Goal: Task Accomplishment & Management: Manage account settings

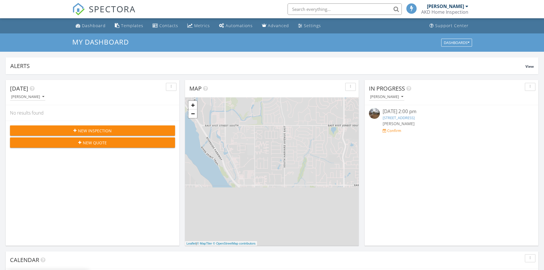
scroll to position [3, 3]
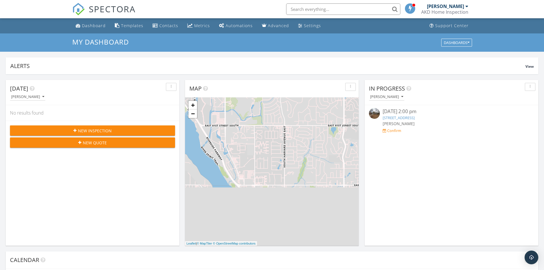
click at [396, 132] on div "Confirm" at bounding box center [394, 130] width 14 height 5
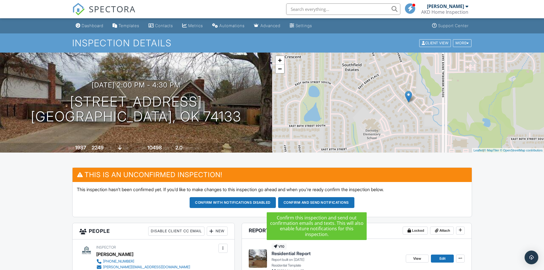
click at [318, 204] on button "Confirm and send notifications" at bounding box center [316, 202] width 76 height 11
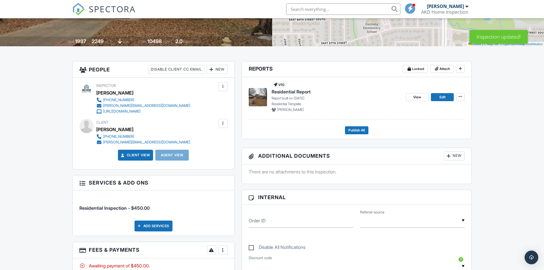
scroll to position [114, 0]
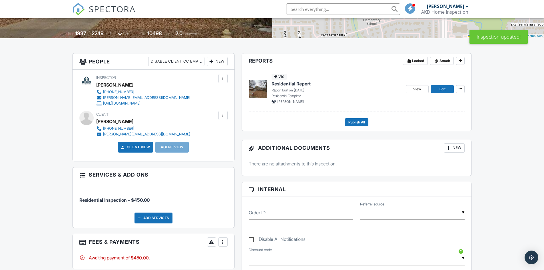
click at [82, 176] on div at bounding box center [82, 175] width 6 height 6
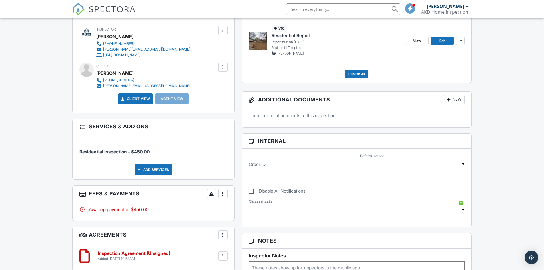
scroll to position [200, 0]
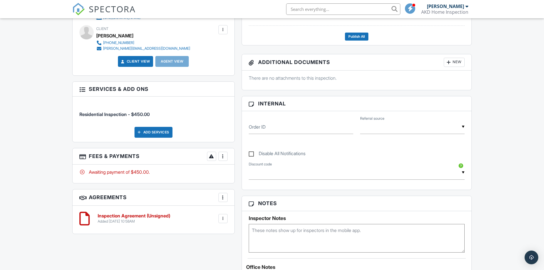
click at [225, 218] on div at bounding box center [223, 219] width 6 height 6
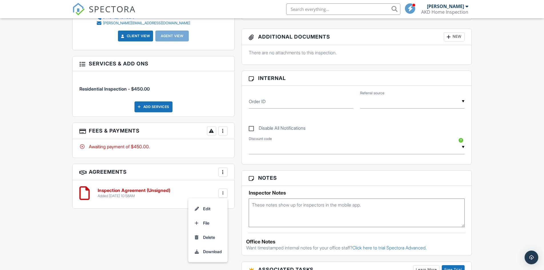
scroll to position [257, 0]
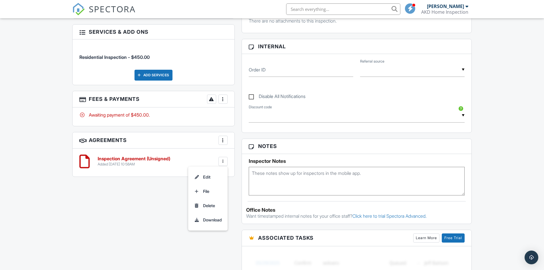
click at [224, 142] on div at bounding box center [223, 140] width 6 height 6
click at [177, 210] on div "All emails and texts are disabled for this inspection! All emails and texts hav…" at bounding box center [272, 151] width 407 height 482
click at [129, 161] on h6 "Inspection Agreement (Unsigned)" at bounding box center [134, 158] width 73 height 5
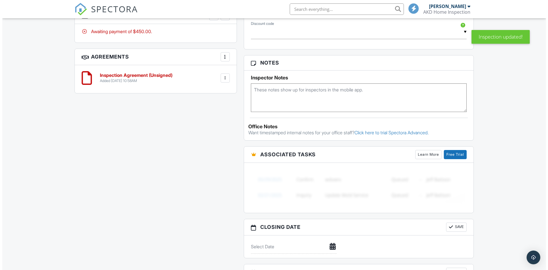
scroll to position [257, 0]
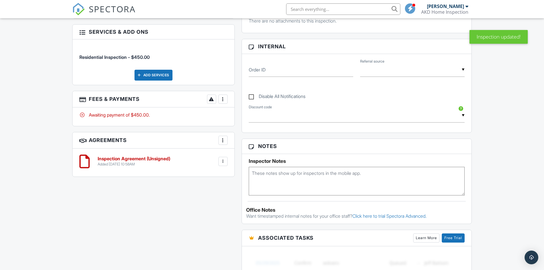
click at [225, 100] on div at bounding box center [223, 99] width 6 height 6
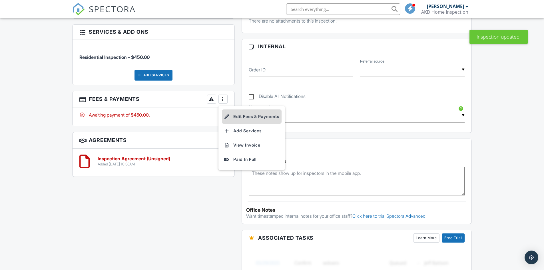
click at [246, 118] on li "Edit Fees & Payments" at bounding box center [252, 116] width 60 height 14
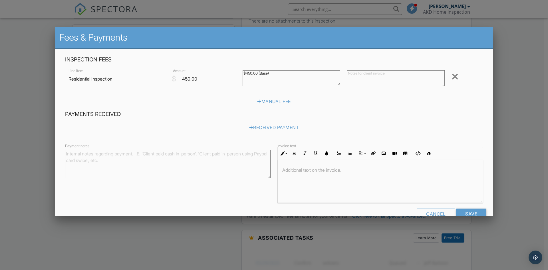
click at [207, 81] on input "450.00" at bounding box center [206, 79] width 67 height 14
click at [140, 79] on input "Residential Inspection" at bounding box center [118, 79] width 98 height 14
drag, startPoint x: 204, startPoint y: 78, endPoint x: 174, endPoint y: 78, distance: 30.3
click at [174, 78] on div "$ Amount 450.00" at bounding box center [205, 79] width 70 height 14
type input "495"
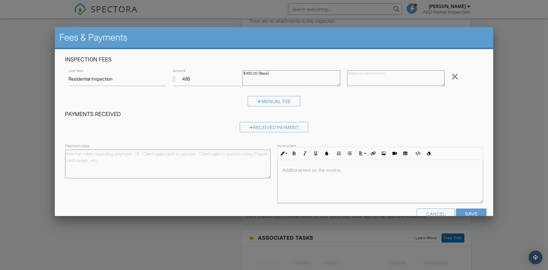
click at [222, 113] on h4 "Payments Received" at bounding box center [274, 113] width 418 height 7
click at [260, 79] on textarea "$450.00 (Base)" at bounding box center [292, 78] width 98 height 16
drag, startPoint x: 251, startPoint y: 72, endPoint x: 226, endPoint y: 72, distance: 25.1
click at [226, 72] on div "Line Item Residential Inspection $ Amount 495 $450.00 (Base) Remove" at bounding box center [274, 78] width 418 height 23
type textarea "$495.00 (Base)"
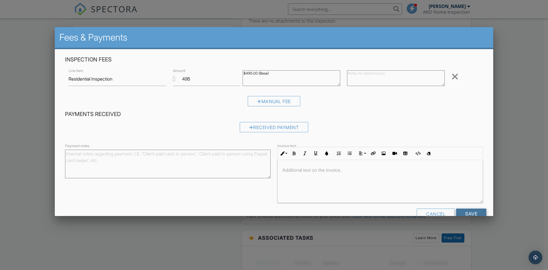
click at [463, 212] on input "Save" at bounding box center [471, 213] width 30 height 10
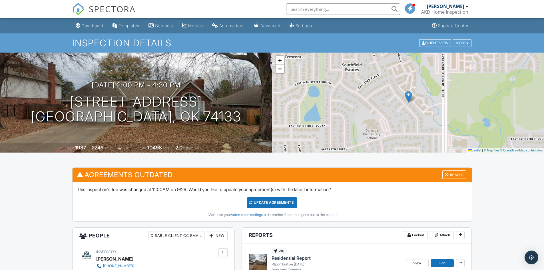
click at [312, 25] on div "Settings" at bounding box center [303, 25] width 17 height 5
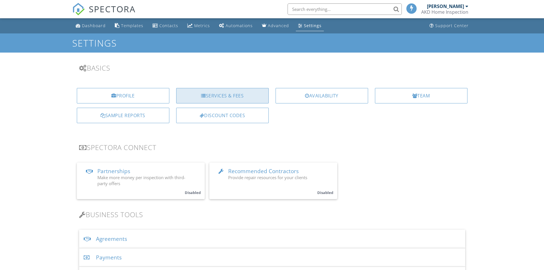
click at [228, 96] on div "Services & Fees" at bounding box center [222, 95] width 92 height 15
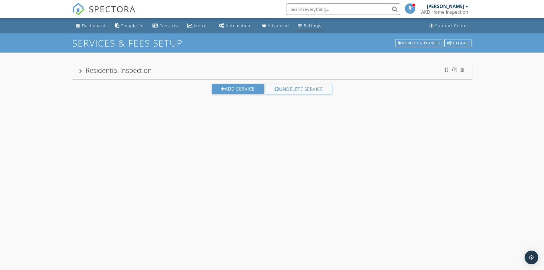
click at [79, 71] on div at bounding box center [80, 71] width 3 height 5
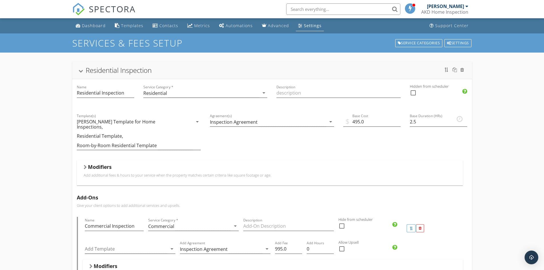
click at [121, 164] on div "Modifiers" at bounding box center [270, 168] width 372 height 9
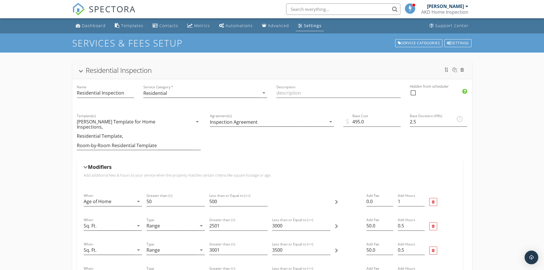
click at [105, 164] on h5 "Modifiers" at bounding box center [100, 167] width 24 height 6
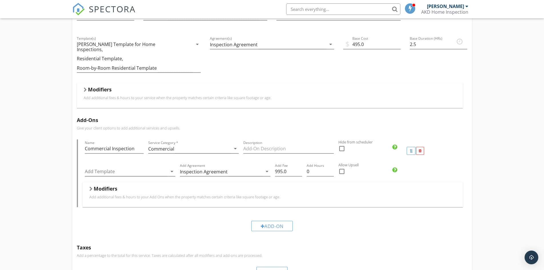
scroll to position [86, 0]
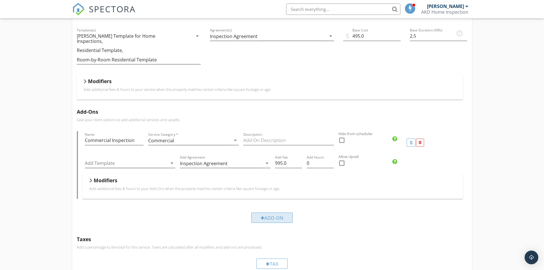
click at [273, 212] on div "Add-On" at bounding box center [272, 217] width 42 height 10
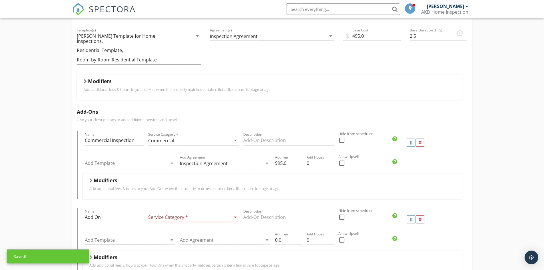
scroll to position [171, 0]
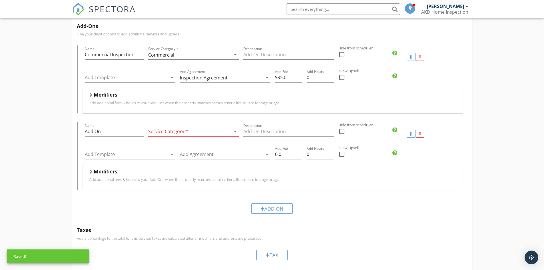
click at [211, 127] on div at bounding box center [189, 131] width 83 height 9
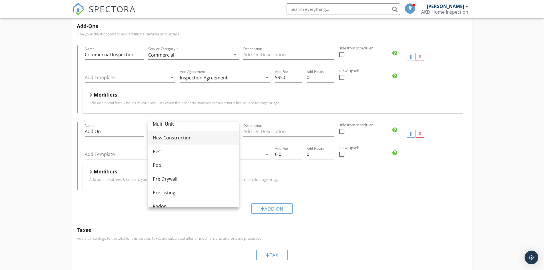
click at [190, 138] on div "New Construction" at bounding box center [193, 137] width 81 height 7
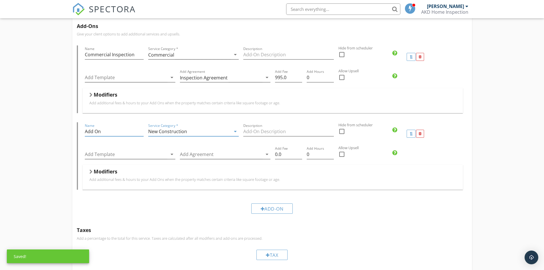
click at [118, 129] on input "Add On" at bounding box center [114, 131] width 59 height 9
drag, startPoint x: 124, startPoint y: 126, endPoint x: 45, endPoint y: 125, distance: 78.5
click at [45, 125] on div "Residential Inspection Name Residential Inspection Service Category * Residenti…" at bounding box center [272, 107] width 544 height 452
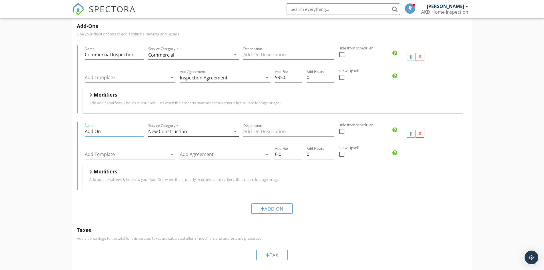
click at [197, 128] on div "New Construction" at bounding box center [189, 131] width 83 height 9
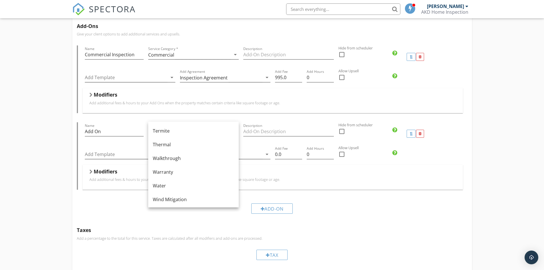
scroll to position [344, 0]
click at [170, 157] on div "Walkthrough" at bounding box center [193, 157] width 81 height 7
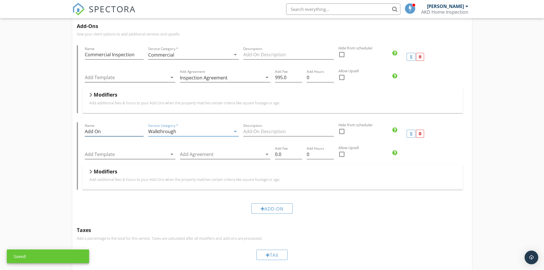
click at [119, 127] on input "Add On" at bounding box center [114, 131] width 59 height 9
drag, startPoint x: 119, startPoint y: 127, endPoint x: 70, endPoint y: 128, distance: 49.4
click at [70, 128] on div "Residential Inspection Name Residential Inspection Service Category * Residenti…" at bounding box center [272, 107] width 544 height 452
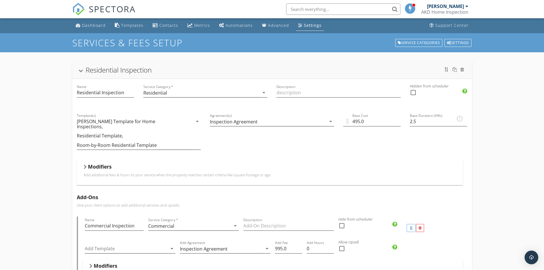
scroll to position [0, 0]
click at [307, 27] on div "Settings" at bounding box center [313, 25] width 18 height 5
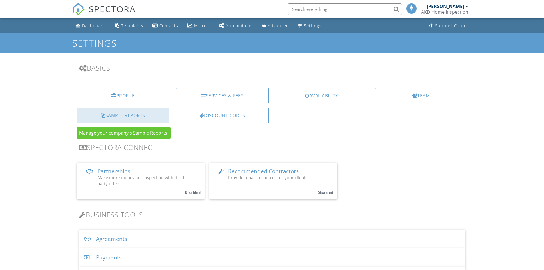
click at [151, 115] on div "Sample Reports" at bounding box center [123, 115] width 92 height 15
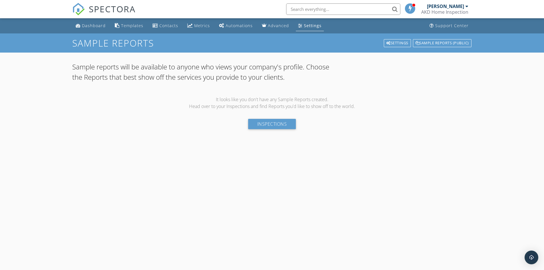
click at [304, 24] on div "Settings" at bounding box center [313, 25] width 18 height 5
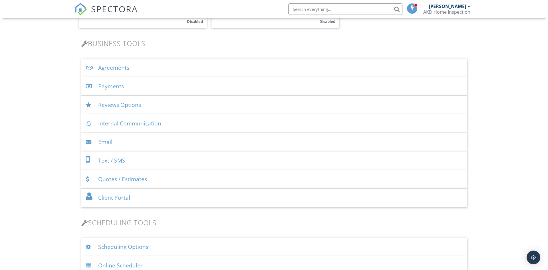
scroll to position [171, 0]
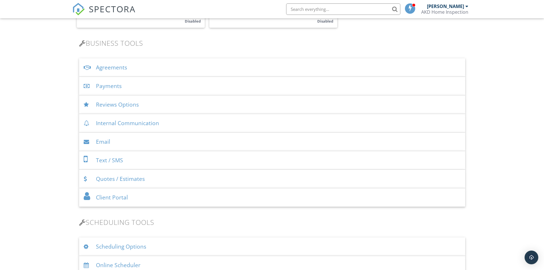
click at [121, 85] on div "Payments" at bounding box center [272, 86] width 386 height 19
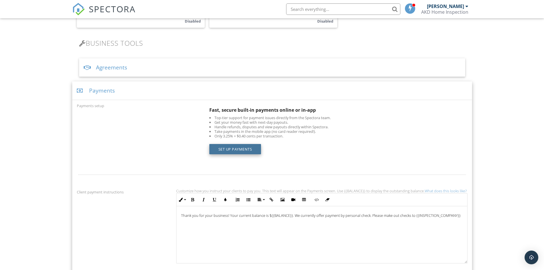
click at [246, 148] on link "Set up Payments" at bounding box center [235, 149] width 52 height 10
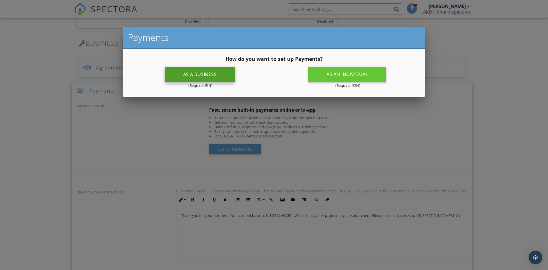
click at [212, 71] on div "As a business" at bounding box center [200, 74] width 70 height 15
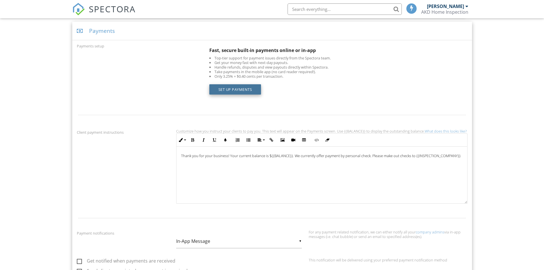
click at [230, 88] on link "Set up Payments" at bounding box center [235, 89] width 52 height 10
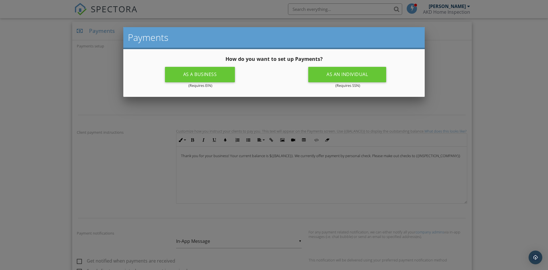
scroll to position [171, 0]
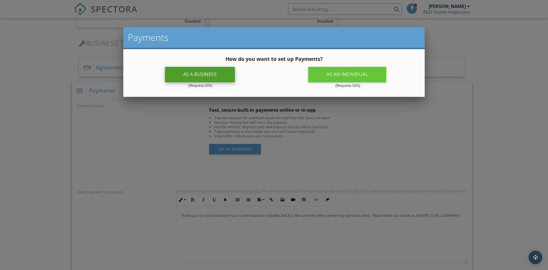
click at [210, 74] on div "As a business" at bounding box center [200, 74] width 70 height 15
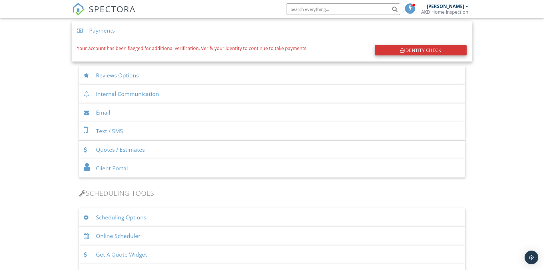
click at [400, 49] on div at bounding box center [402, 50] width 4 height 5
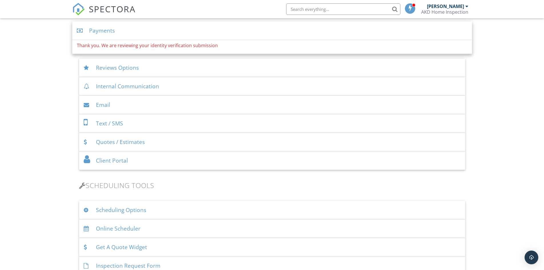
scroll to position [174, 0]
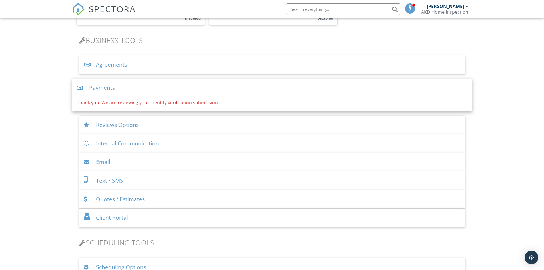
click at [319, 105] on p "Thank you. We are reviewing your identity verification submission" at bounding box center [272, 102] width 391 height 6
click at [172, 120] on div "Reviews Options" at bounding box center [272, 125] width 386 height 19
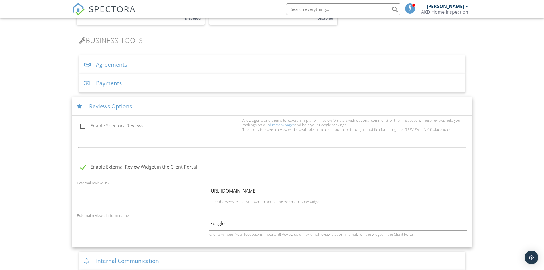
click at [196, 88] on div "Payments" at bounding box center [272, 83] width 386 height 19
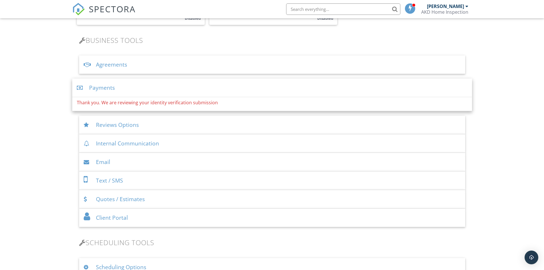
click at [180, 124] on div "Reviews Options" at bounding box center [272, 125] width 386 height 19
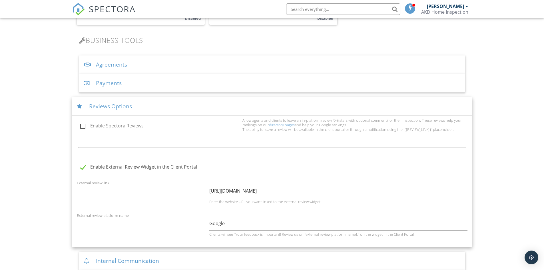
click at [190, 103] on div "Reviews Options" at bounding box center [272, 106] width 400 height 19
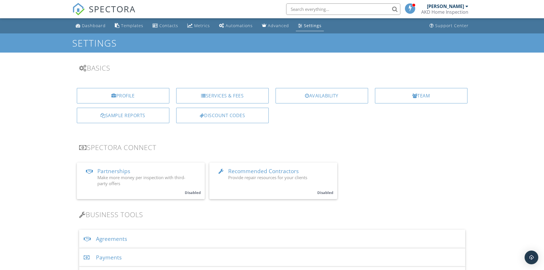
click at [401, 172] on div "Partnerships Make more money per inspection with third-party offers Disabled Re…" at bounding box center [272, 180] width 391 height 37
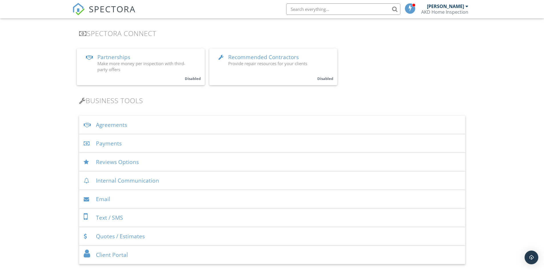
scroll to position [114, 0]
click at [106, 124] on div "Agreements" at bounding box center [272, 124] width 386 height 19
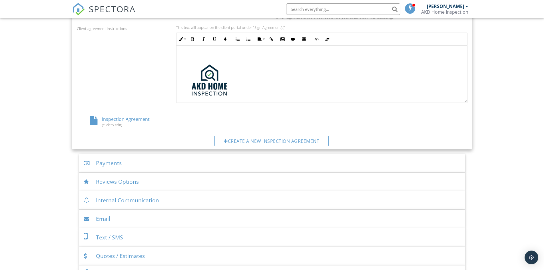
scroll to position [257, 0]
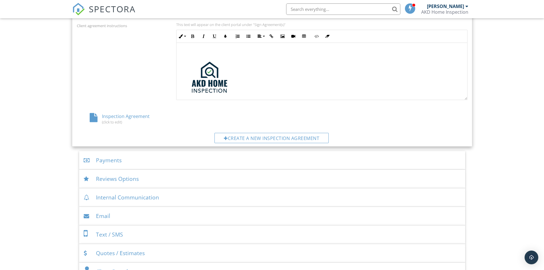
click at [114, 163] on div "Payments" at bounding box center [272, 160] width 386 height 19
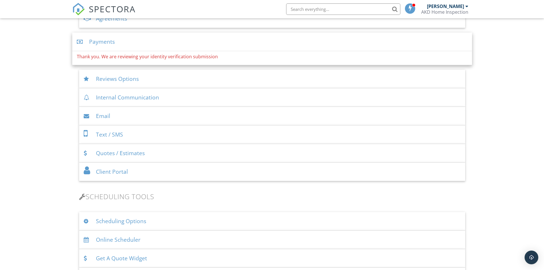
scroll to position [171, 0]
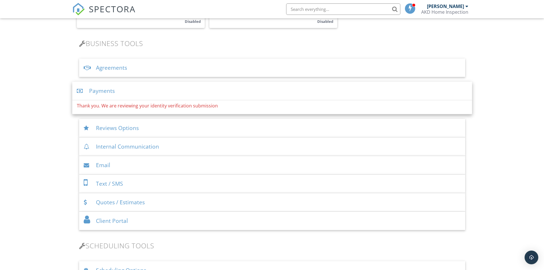
click at [124, 130] on div "Reviews Options" at bounding box center [272, 128] width 386 height 19
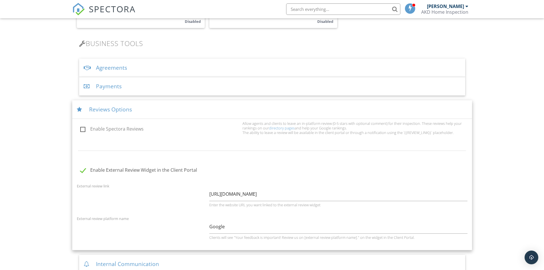
click at [82, 130] on label "Enable Spectora Reviews" at bounding box center [159, 129] width 159 height 7
click at [81, 130] on input "Enable Spectora Reviews" at bounding box center [79, 130] width 4 height 4
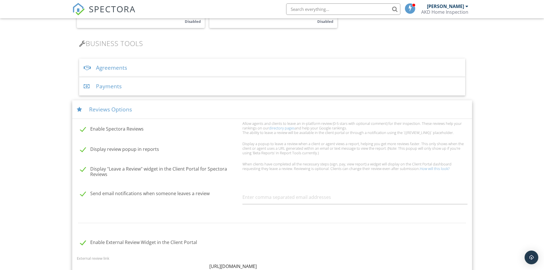
click at [82, 131] on label "Enable Spectora Reviews" at bounding box center [159, 129] width 159 height 7
checkbox input "false"
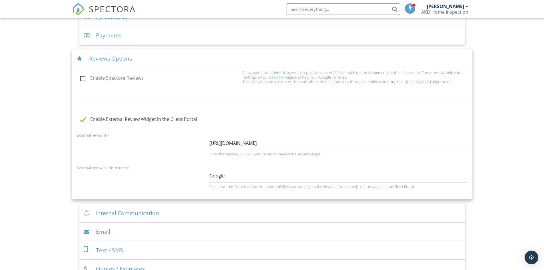
scroll to position [228, 0]
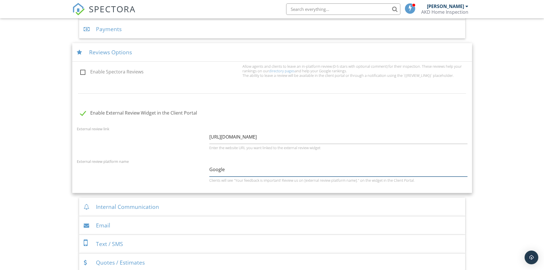
click at [217, 170] on input "Google" at bounding box center [338, 169] width 258 height 14
click at [228, 170] on input "Google" at bounding box center [338, 169] width 258 height 14
drag, startPoint x: 228, startPoint y: 170, endPoint x: 170, endPoint y: 164, distance: 58.5
click at [170, 164] on div "External review platform name Google Clients will see "Your feedback is importa…" at bounding box center [271, 173] width 397 height 30
paste input "https://g.page/r/Cbm9VFMr8rmjE"
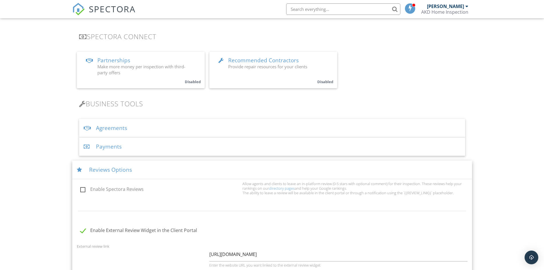
scroll to position [200, 0]
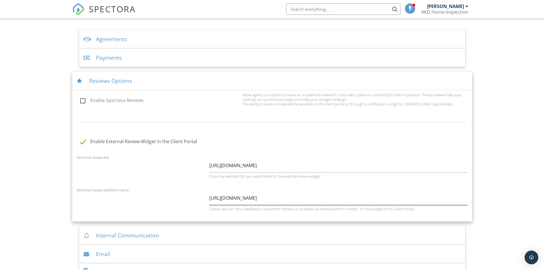
type input "https://g.page/r/Cbm9VFMr8rmjE"
click at [164, 229] on div "Internal Communication" at bounding box center [272, 235] width 386 height 19
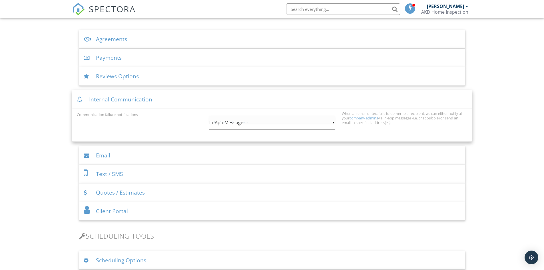
click at [239, 123] on div "▼ In-App Message In-App Message Email In-App Message Email" at bounding box center [272, 123] width 126 height 14
click at [104, 158] on div "Email" at bounding box center [272, 155] width 386 height 19
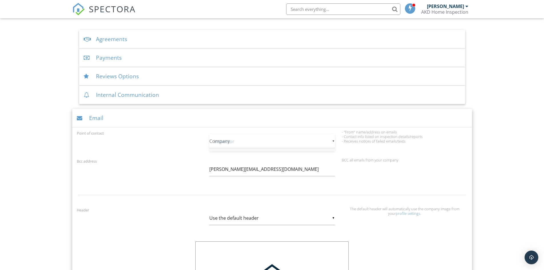
click at [224, 142] on div "▼ Company Inspector Company Inspector Company" at bounding box center [272, 141] width 126 height 14
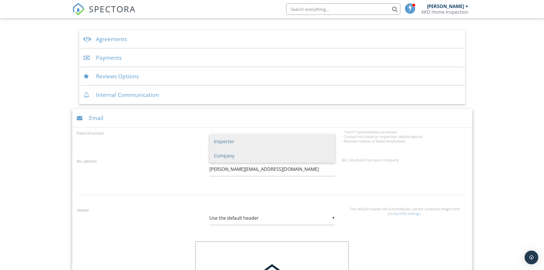
click at [227, 142] on span "Inspector" at bounding box center [272, 141] width 126 height 14
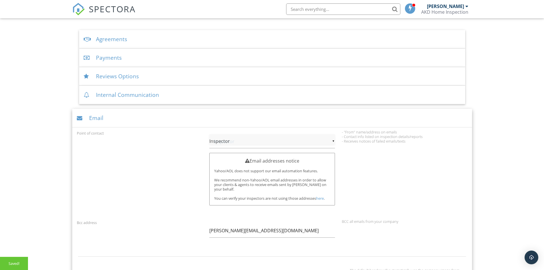
click at [223, 140] on div "▼ Inspector Inspector Company Inspector Company" at bounding box center [272, 141] width 126 height 14
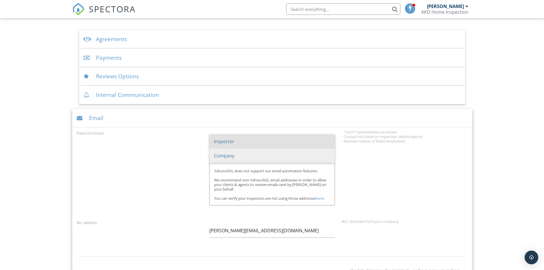
click at [223, 155] on span "Company" at bounding box center [272, 155] width 126 height 14
type input "Company"
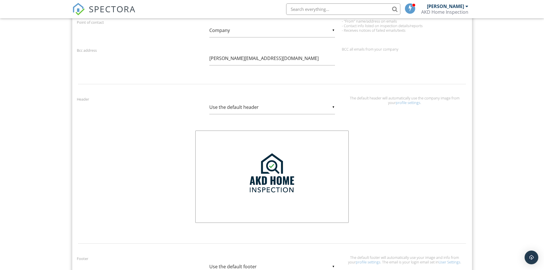
scroll to position [314, 0]
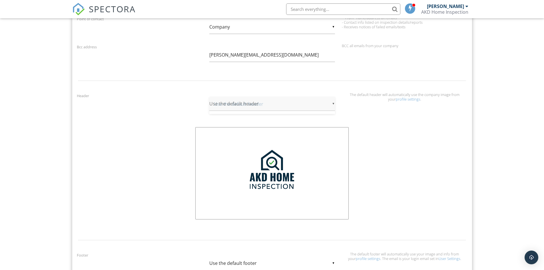
click at [245, 105] on div "▼ Use the default header Use the default header Custom Header Use the default h…" at bounding box center [272, 104] width 126 height 14
click at [246, 119] on span "Custom Header" at bounding box center [272, 118] width 126 height 14
type input "Custom Header"
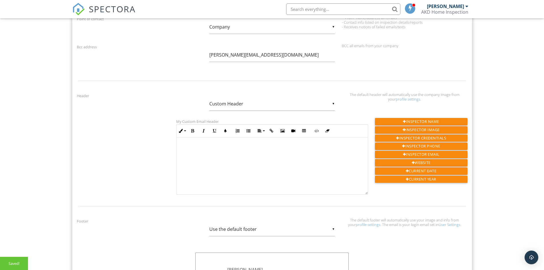
click at [222, 146] on p at bounding box center [272, 147] width 182 height 6
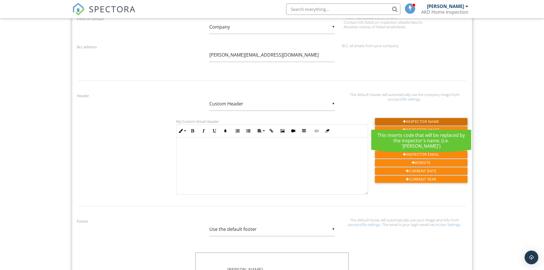
click at [411, 121] on div "Inspector Name" at bounding box center [421, 121] width 92 height 7
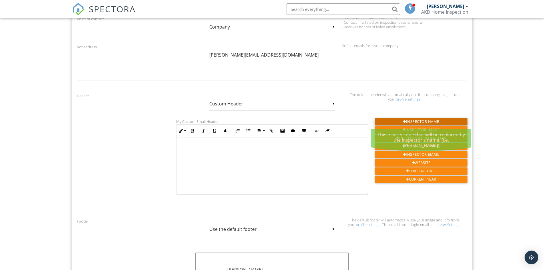
click at [435, 120] on div "Inspector Name" at bounding box center [421, 121] width 92 height 7
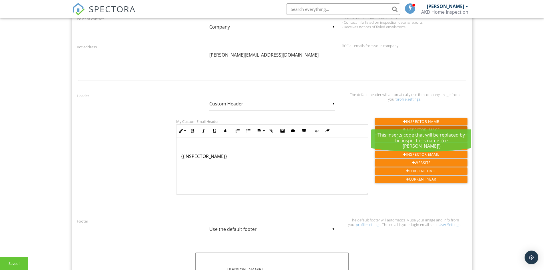
click at [431, 128] on div "Inspector Image" at bounding box center [421, 129] width 92 height 7
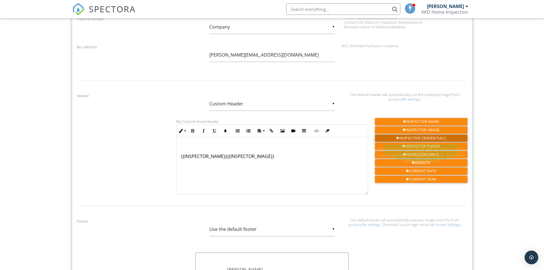
click at [438, 138] on div "Inspector Credentials" at bounding box center [421, 137] width 92 height 7
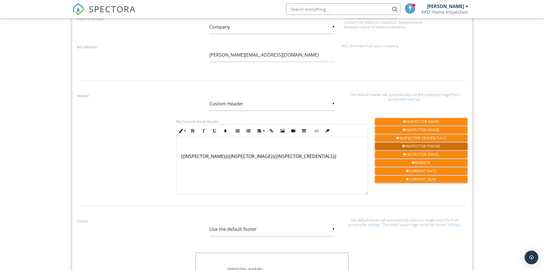
click at [435, 146] on div "Inspector Phone" at bounding box center [421, 145] width 92 height 7
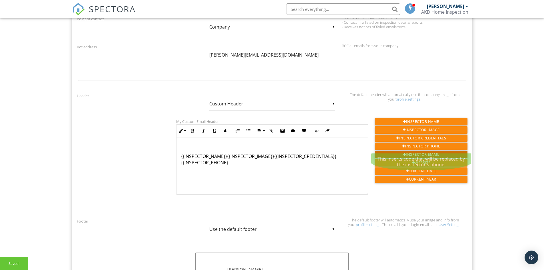
click at [435, 155] on div "Inspector Email" at bounding box center [421, 154] width 92 height 7
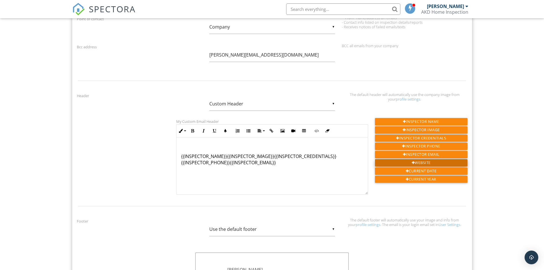
click at [431, 162] on div "Website" at bounding box center [421, 162] width 92 height 7
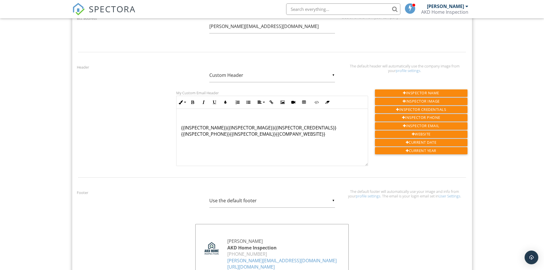
click at [135, 193] on div "Footer" at bounding box center [139, 192] width 132 height 6
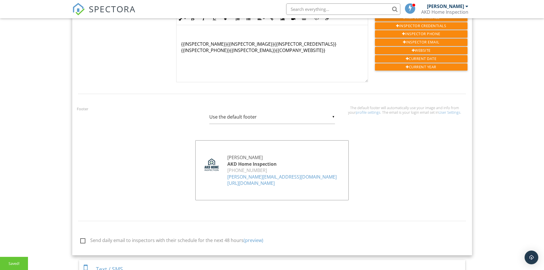
scroll to position [428, 0]
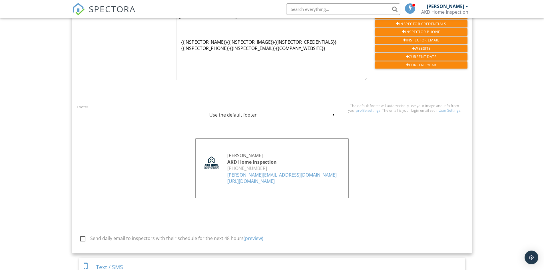
click at [237, 153] on div "DANIEL Kal" at bounding box center [272, 155] width 144 height 6
click at [241, 154] on div "DANIEL Kal" at bounding box center [272, 155] width 144 height 6
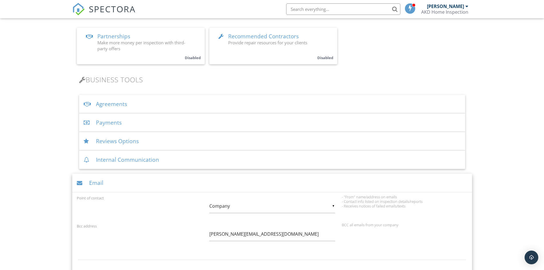
scroll to position [85, 0]
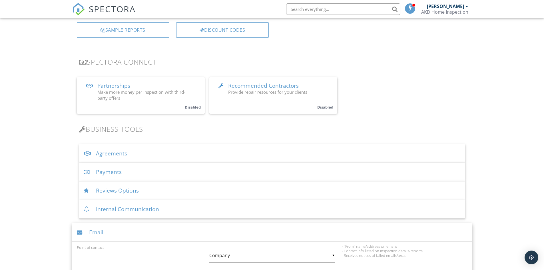
click at [462, 5] on div "DANIEL Kal" at bounding box center [445, 6] width 37 height 6
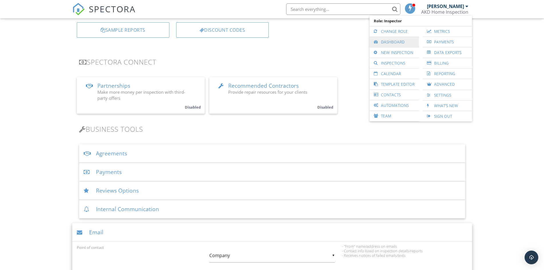
click at [393, 45] on link "Dashboard" at bounding box center [394, 42] width 44 height 10
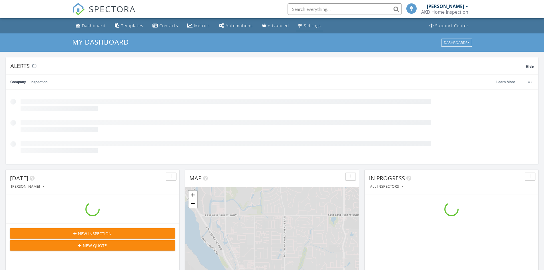
scroll to position [3, 3]
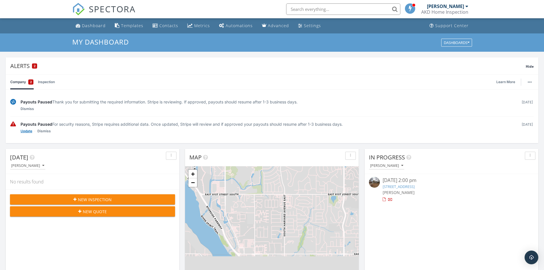
click at [26, 132] on link "Update" at bounding box center [27, 131] width 12 height 6
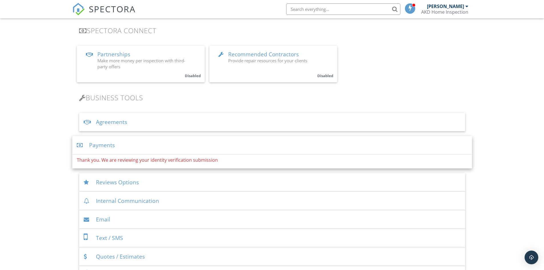
scroll to position [31, 0]
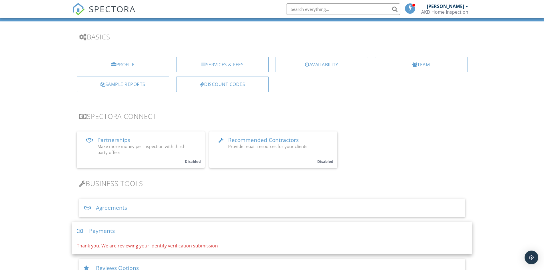
click at [453, 9] on div "[PERSON_NAME]" at bounding box center [445, 6] width 37 height 6
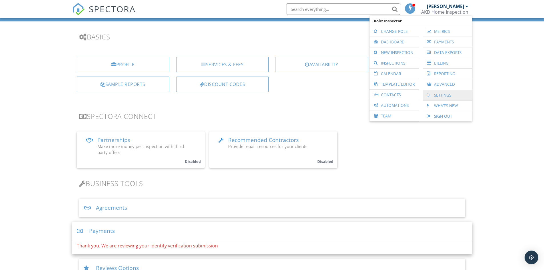
click at [441, 95] on link "Settings" at bounding box center [447, 95] width 44 height 10
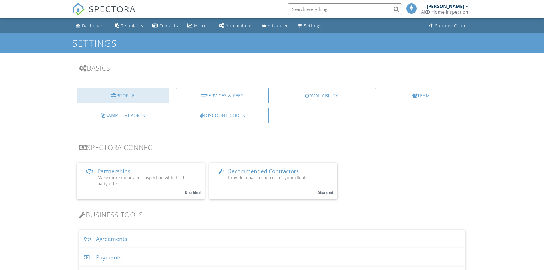
click at [120, 94] on div "Profile" at bounding box center [123, 95] width 92 height 15
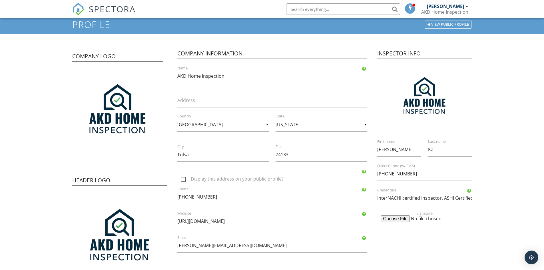
scroll to position [29, 0]
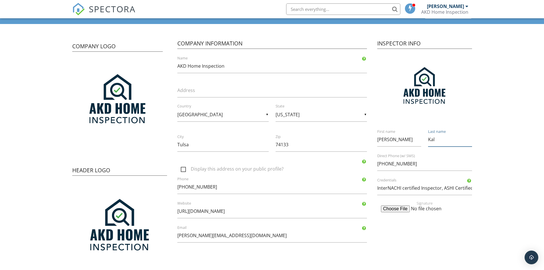
click at [439, 141] on input "Kal" at bounding box center [450, 139] width 44 height 14
drag, startPoint x: 403, startPoint y: 140, endPoint x: 367, endPoint y: 142, distance: 36.3
click at [367, 142] on div "Company Logo Header Logo Company Information AKD Home Inspection Name Address ▼…" at bounding box center [272, 154] width 407 height 246
type input "[PERSON_NAME]"
click at [488, 136] on form "Profile View Public Profile Company Logo Header Logo Company Information AKD Ho…" at bounding box center [272, 212] width 544 height 415
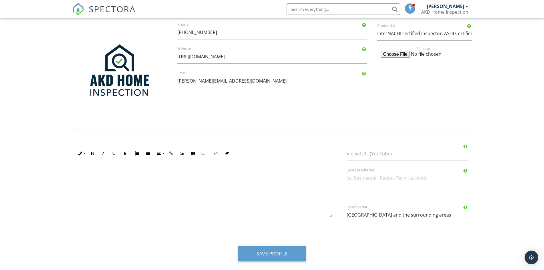
scroll to position [184, 0]
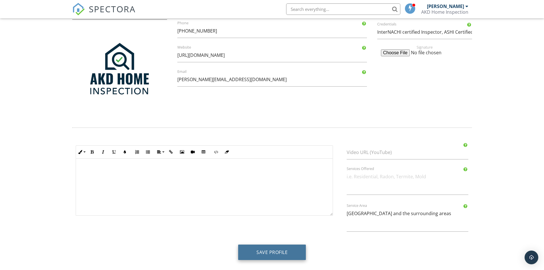
click at [285, 250] on button "Save Profile" at bounding box center [272, 251] width 68 height 15
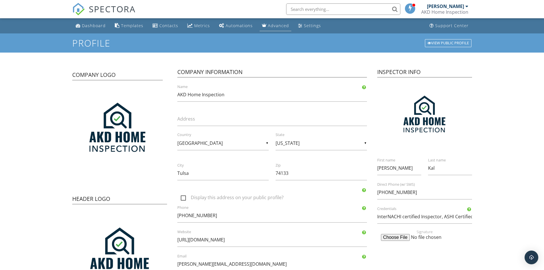
click at [273, 25] on div "Advanced" at bounding box center [278, 25] width 21 height 5
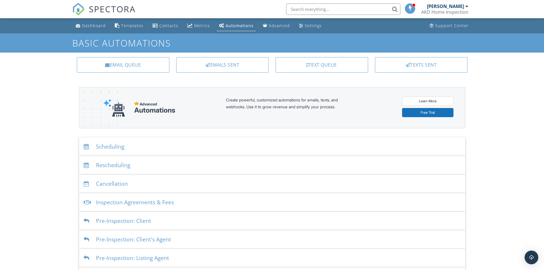
click at [205, 146] on div "Scheduling" at bounding box center [272, 146] width 386 height 19
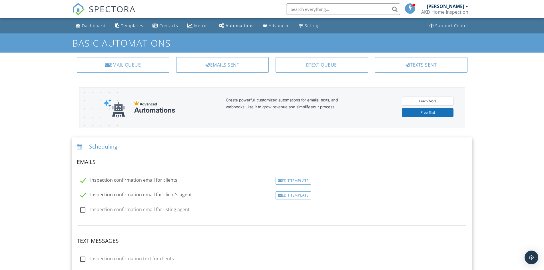
click at [158, 210] on label "Inspection confirmation email for listing agent" at bounding box center [134, 210] width 109 height 7
click at [81, 210] on input "Inspection confirmation email for listing agent" at bounding box center [79, 210] width 4 height 4
checkbox input "true"
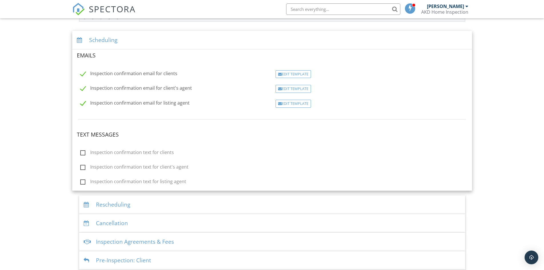
scroll to position [114, 0]
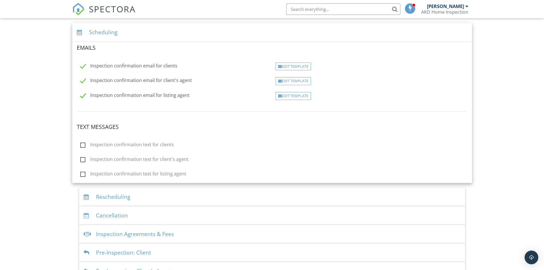
click at [157, 146] on label "Inspection confirmation text for clients" at bounding box center [127, 145] width 94 height 7
click at [81, 146] on input "Inspection confirmation text for clients" at bounding box center [79, 146] width 4 height 4
checkbox input "true"
click at [286, 69] on div "Edit Template" at bounding box center [292, 67] width 35 height 8
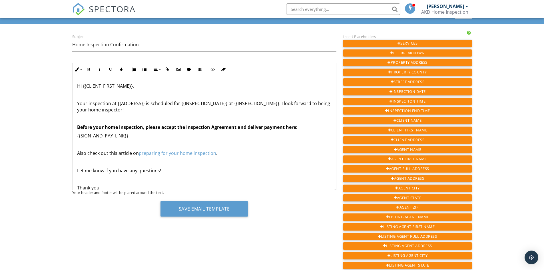
click at [172, 153] on link "preparing for your home inspection" at bounding box center [177, 153] width 77 height 6
click at [157, 165] on icon "button" at bounding box center [159, 166] width 4 height 4
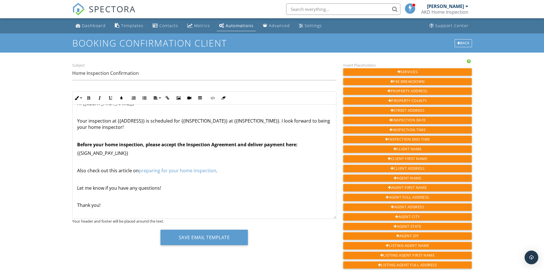
scroll to position [17, 0]
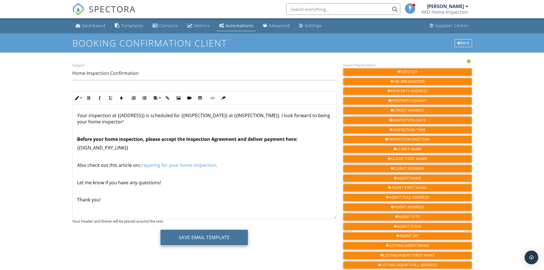
click at [199, 243] on button "Save Email Template" at bounding box center [204, 237] width 88 height 15
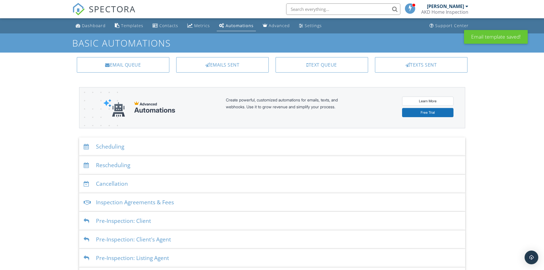
click at [123, 147] on div "Scheduling" at bounding box center [272, 146] width 386 height 19
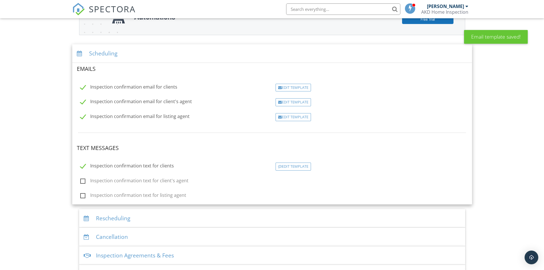
scroll to position [143, 0]
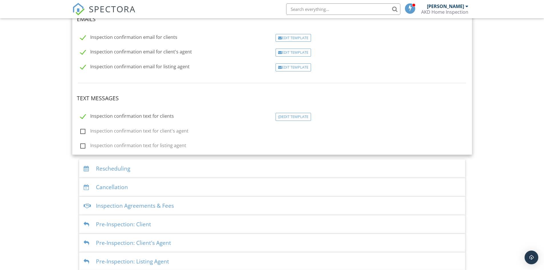
click at [149, 132] on label "Inspection confirmation text for client's agent" at bounding box center [134, 131] width 108 height 7
click at [81, 132] on input "Inspection confirmation text for client's agent" at bounding box center [79, 132] width 4 height 4
checkbox input "true"
click at [146, 147] on label "Inspection confirmation text for listing agent" at bounding box center [133, 146] width 106 height 7
click at [81, 147] on input "Inspection confirmation text for listing agent" at bounding box center [79, 147] width 4 height 4
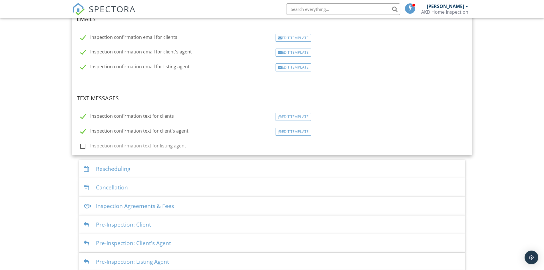
checkbox input "true"
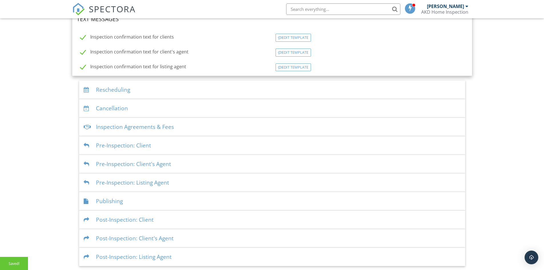
scroll to position [223, 0]
click at [174, 93] on div "Rescheduling" at bounding box center [272, 89] width 386 height 19
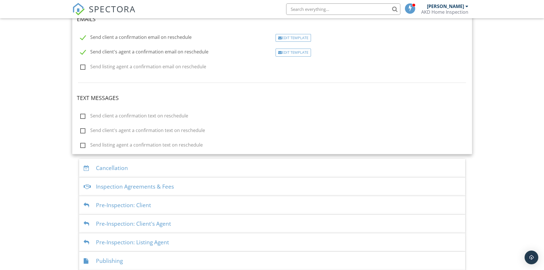
scroll to position [165, 0]
click at [167, 117] on label "Send client a confirmation text on reschedule" at bounding box center [134, 117] width 108 height 7
click at [81, 117] on input "Send client a confirmation text on reschedule" at bounding box center [79, 117] width 4 height 4
checkbox input "true"
click at [165, 133] on label "Send client's agent a confirmation text on reschedule" at bounding box center [142, 131] width 125 height 7
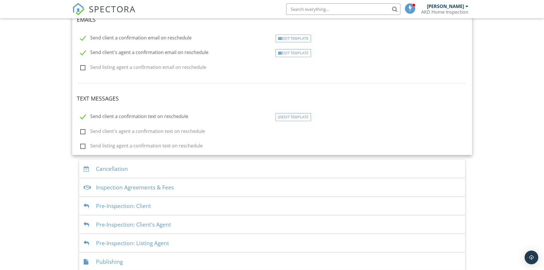
click at [81, 133] on input "Send client's agent a confirmation text on reschedule" at bounding box center [79, 132] width 4 height 4
checkbox input "true"
click at [167, 144] on label "Send listing agent a confirmation text on reschedule" at bounding box center [141, 146] width 122 height 7
click at [81, 145] on input "Send listing agent a confirmation text on reschedule" at bounding box center [79, 147] width 4 height 4
checkbox input "true"
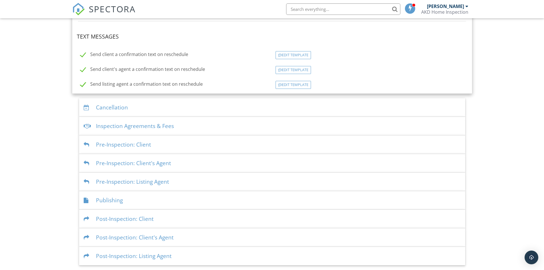
click at [181, 111] on div "Cancellation" at bounding box center [272, 107] width 386 height 19
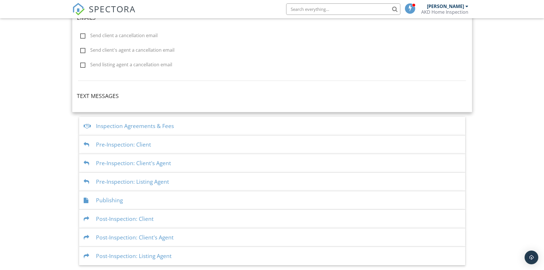
scroll to position [224, 0]
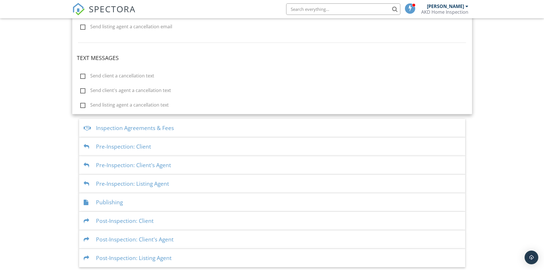
click at [116, 76] on label "Send client a cancellation text" at bounding box center [117, 76] width 74 height 7
click at [81, 76] on input "Send client a cancellation text" at bounding box center [79, 77] width 4 height 4
checkbox input "true"
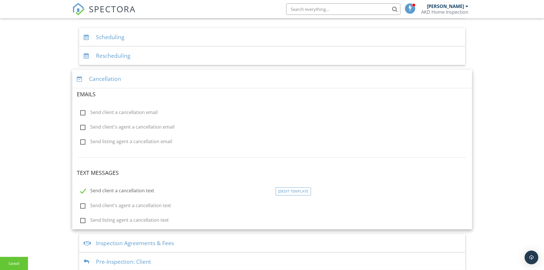
scroll to position [81, 0]
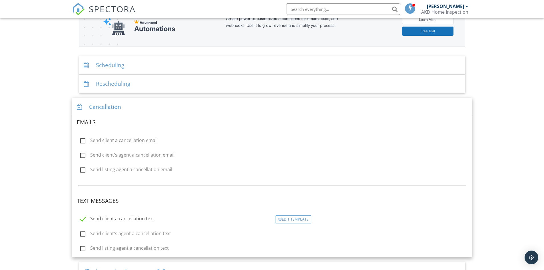
click at [126, 140] on label "Send client a cancellation email" at bounding box center [118, 141] width 77 height 7
click at [81, 140] on input "Send client a cancellation email" at bounding box center [79, 141] width 4 height 4
checkbox input "true"
click at [127, 153] on label "Send client's agent a cancellation email" at bounding box center [127, 155] width 94 height 7
click at [81, 154] on input "Send client's agent a cancellation email" at bounding box center [79, 156] width 4 height 4
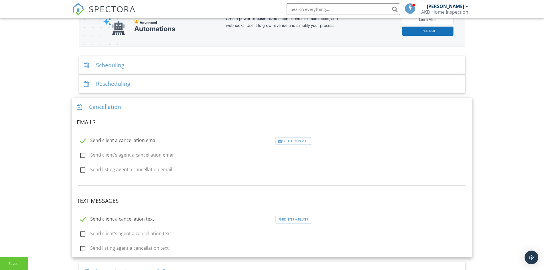
checkbox input "true"
click at [127, 165] on div "Send listing agent a cancellation email Edit Template" at bounding box center [271, 168] width 397 height 12
click at [128, 171] on label "Send listing agent a cancellation email" at bounding box center [126, 170] width 92 height 7
click at [81, 171] on input "Send listing agent a cancellation email" at bounding box center [79, 171] width 4 height 4
checkbox input "true"
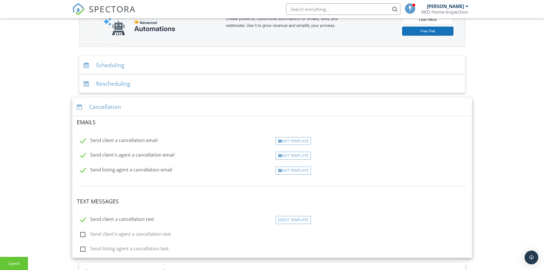
click at [122, 234] on label "Send client's agent a cancellation text" at bounding box center [125, 234] width 91 height 7
click at [81, 234] on input "Send client's agent a cancellation text" at bounding box center [79, 235] width 4 height 4
checkbox input "true"
click at [121, 246] on label "Send listing agent a cancellation text" at bounding box center [124, 249] width 89 height 7
click at [81, 248] on input "Send listing agent a cancellation text" at bounding box center [79, 250] width 4 height 4
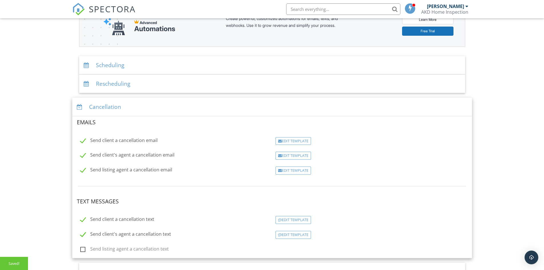
checkbox input "true"
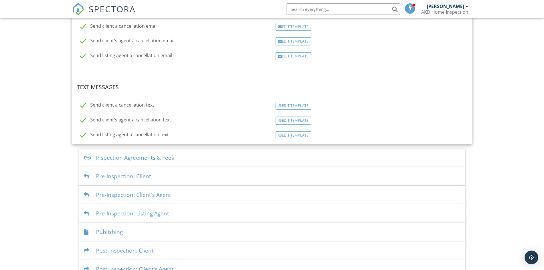
click at [149, 160] on div "Inspection Agreements & Fees" at bounding box center [272, 157] width 386 height 19
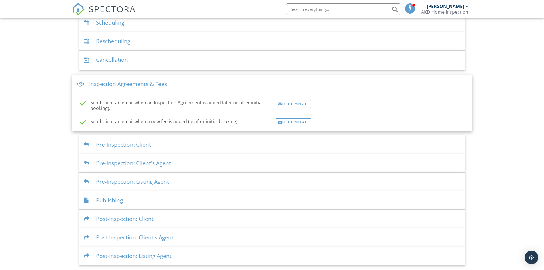
scroll to position [123, 0]
